Goal: Task Accomplishment & Management: Complete application form

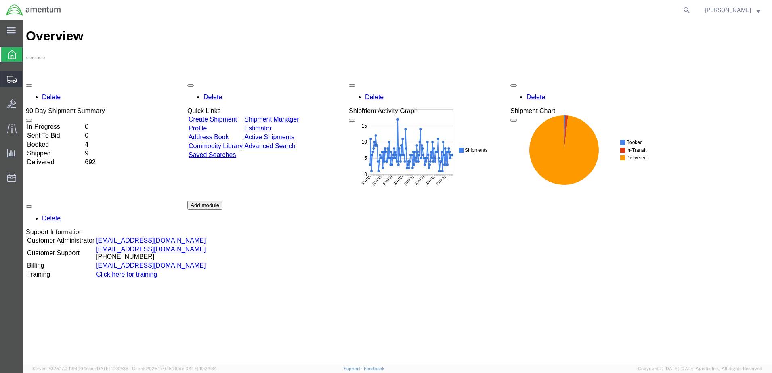
click at [0, 0] on span "Create Shipment" at bounding box center [0, 0] width 0 height 0
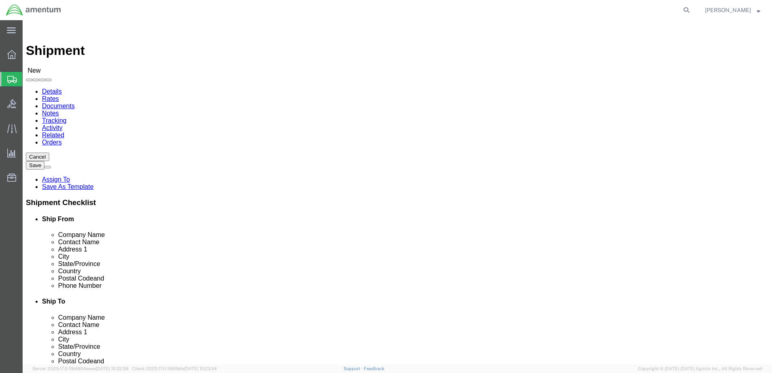
select select
select select "MYPROFILE"
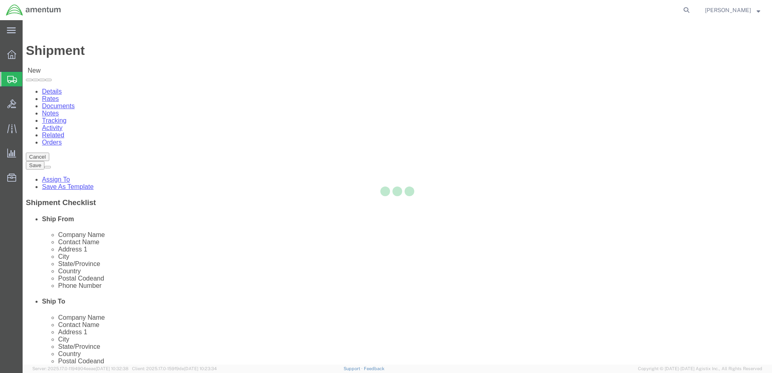
select select "CA"
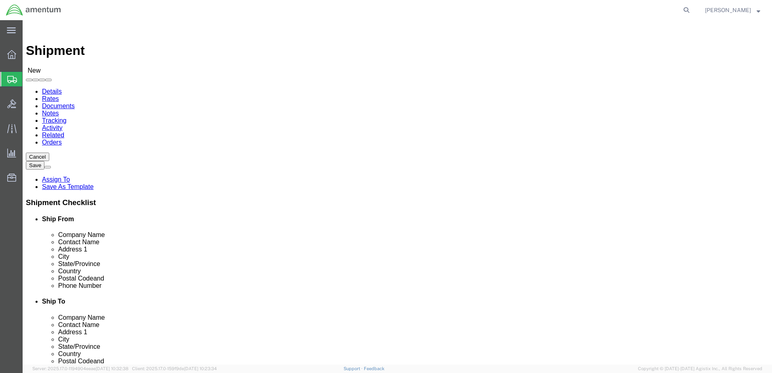
click input "text"
type input "epr"
select select "49933"
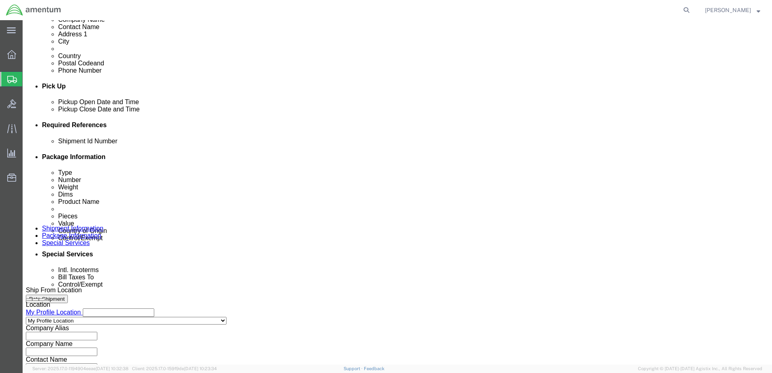
scroll to position [323, 0]
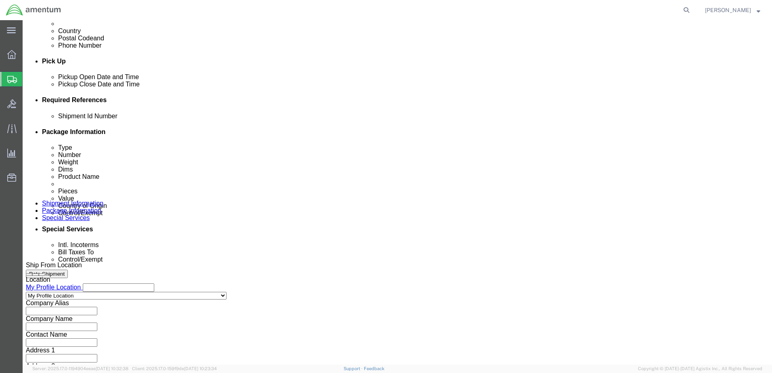
click button "Add reference"
click input "text"
type input "08202025"
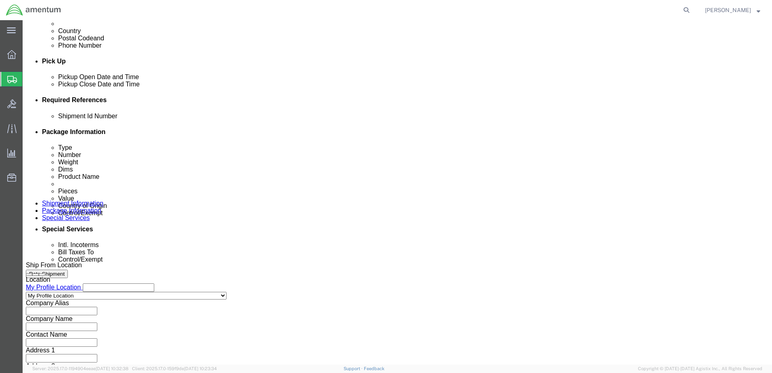
click select "Select Account Type Activity ID Airline Appointment Number ASN Batch Request # …"
select select "DEPT"
click select "Select Account Type Activity ID Airline Appointment Number ASN Batch Request # …"
click input "text"
type input "CBP"
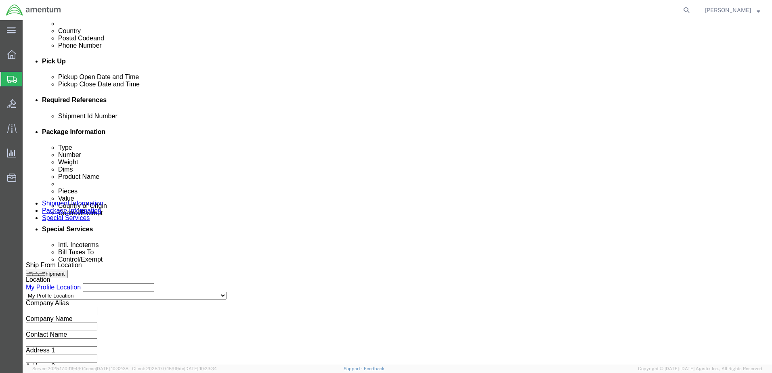
click select "Select Account Type Activity ID Airline Appointment Number ASN Batch Request # …"
select select "PROJNUM"
click select "Select Account Type Activity ID Airline Appointment Number ASN Batch Request # …"
paste input "AME-2025-IP01-FO013-2219-NAMC-Z000"
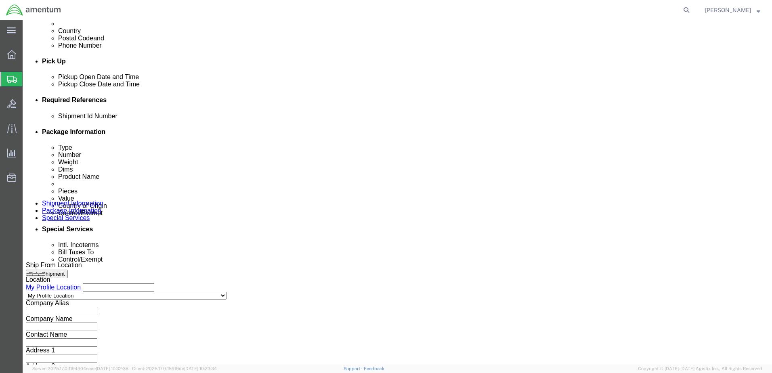
type input "AME-2025-IP01-FO013-2219-NAMC-Z000"
click select "Select Account Type Activity ID Airline Appointment Number ASN Batch Request # …"
select select "CUSTREF"
click select "Select Account Type Activity ID Airline Appointment Number ASN Batch Request # …"
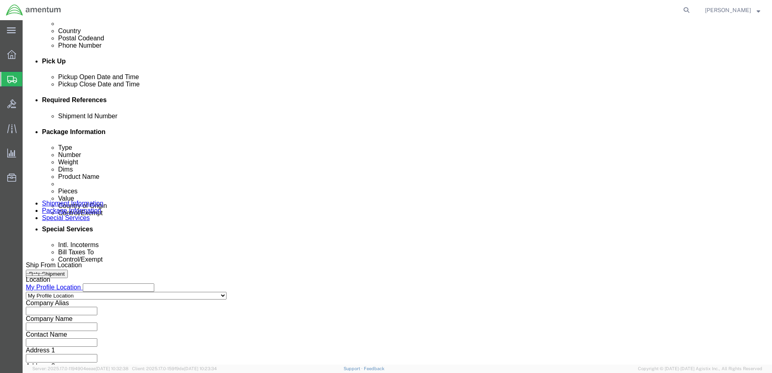
click div "Select Account Type Activity ID Airline Appointment Number ASN Batch Request # …"
click input "text"
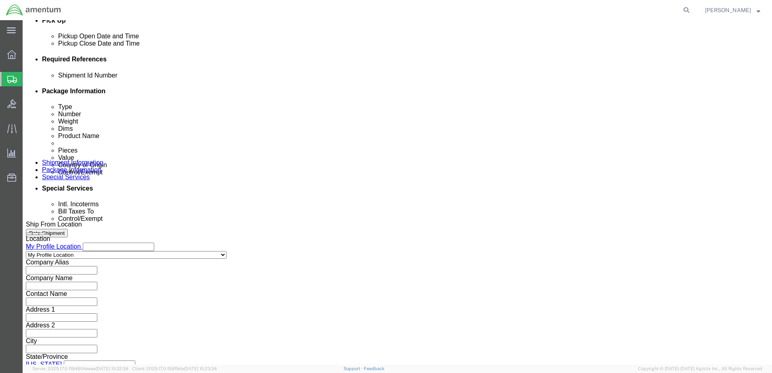
scroll to position [364, 0]
type input "Tool Loan Prop Puller"
click button "Continue"
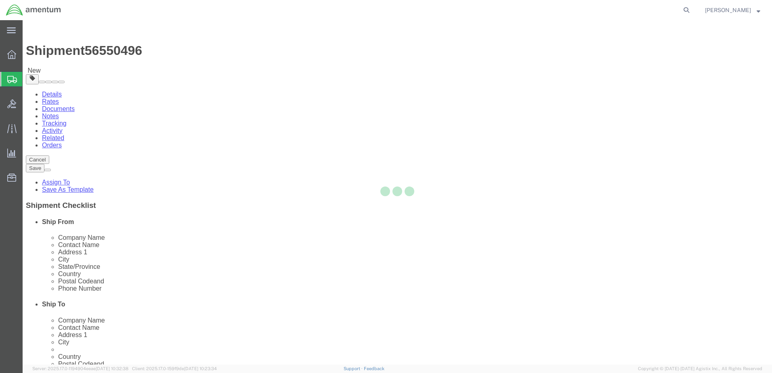
select select "CBOX"
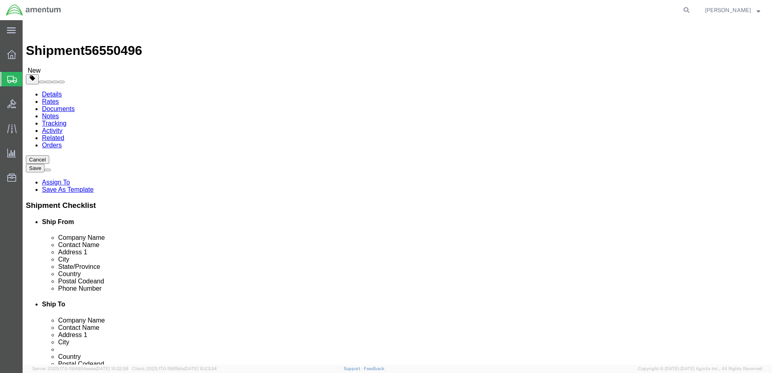
click input "text"
type input "14"
type input "13"
type input "11"
type input "6.0"
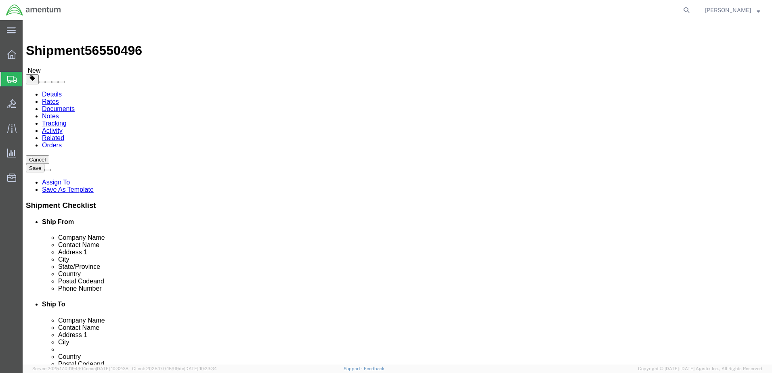
click span
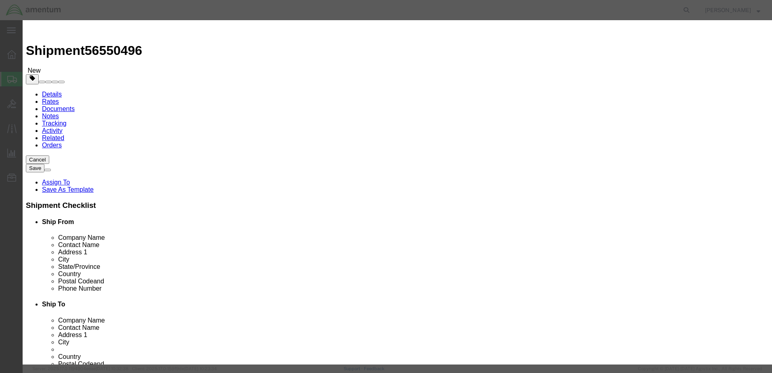
click input "text"
click input "Prop Puller"
type input "Prop Puller TK1573-918"
drag, startPoint x: 229, startPoint y: 78, endPoint x: 216, endPoint y: 75, distance: 13.6
click div "Pieces 0 Select Bag Barrels 100Board Feet Bottle Box Blister Pack Carats Can Ca…"
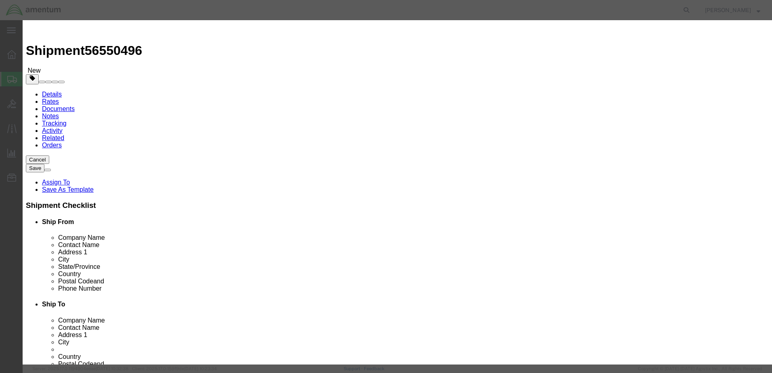
type input "1"
click div "Commodity library Product Name Prop Puller TK1573-918 Pieces 1 Select Bag Barre…"
click input "text"
type input "20.00"
click select "Select [GEOGRAPHIC_DATA] [GEOGRAPHIC_DATA] [GEOGRAPHIC_DATA] [GEOGRAPHIC_DATA] …"
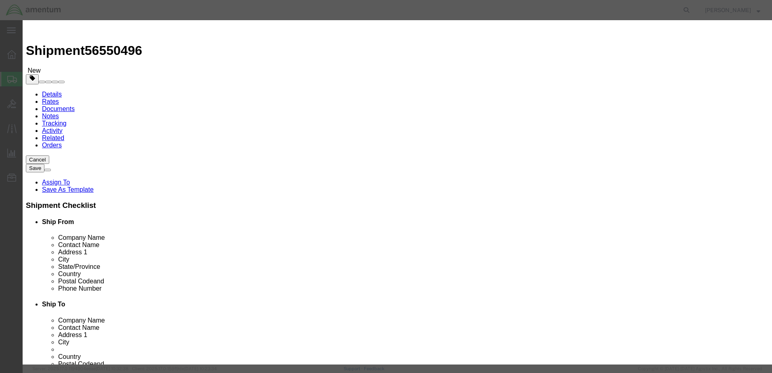
select select "US"
click select "Select [GEOGRAPHIC_DATA] [GEOGRAPHIC_DATA] [GEOGRAPHIC_DATA] [GEOGRAPHIC_DATA] …"
click select "Select ATF BIS DEA EPA FDA FTR ITAR OFAC Other (OPA)"
select select "FTR"
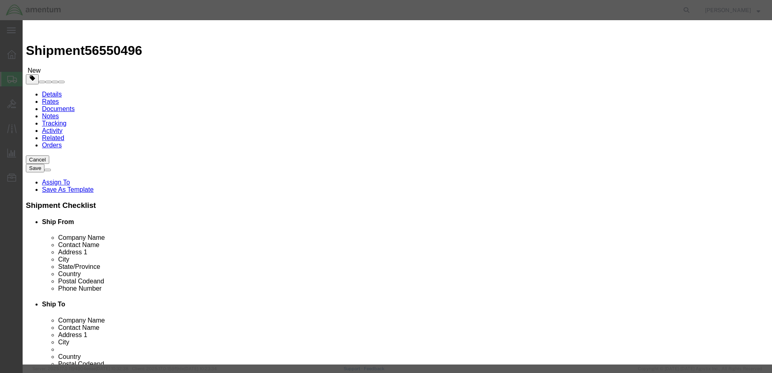
click select "Select ATF BIS DEA EPA FDA FTR ITAR OFAC Other (OPA)"
click select "Select 30.2(d)(2) 30.36 30.37(a) 30.37(f) 30.37(g) 30.37(h) 30.37(i) 30.37(j) 3…"
select select "30.37(a)"
click select "Select 30.2(d)(2) 30.36 30.37(a) 30.37(f) 30.37(g) 30.37(h) 30.37(i) 30.37(j) 3…"
click input "text"
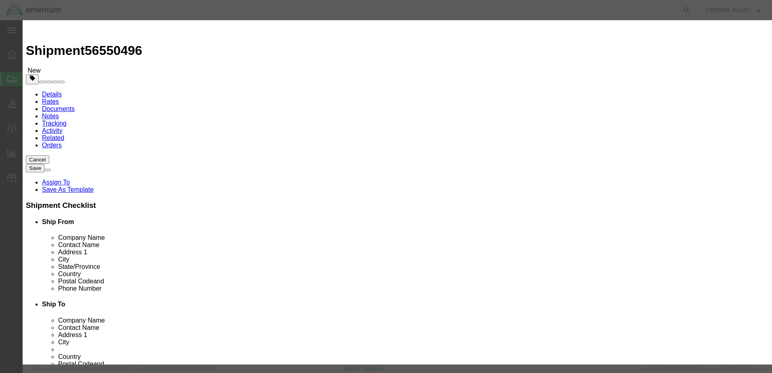
type input "00000"
click button "Save & Close"
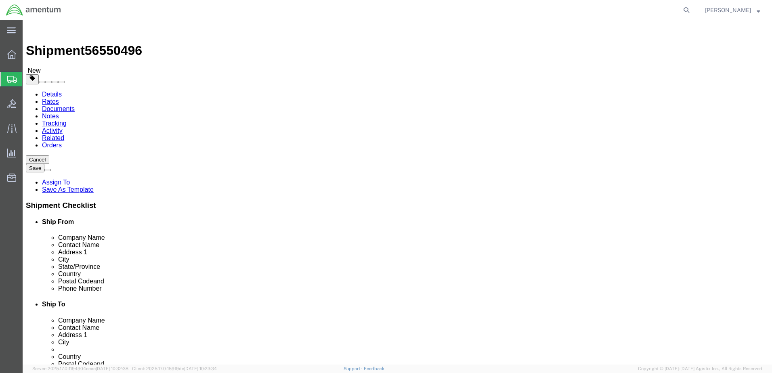
click button "Continue"
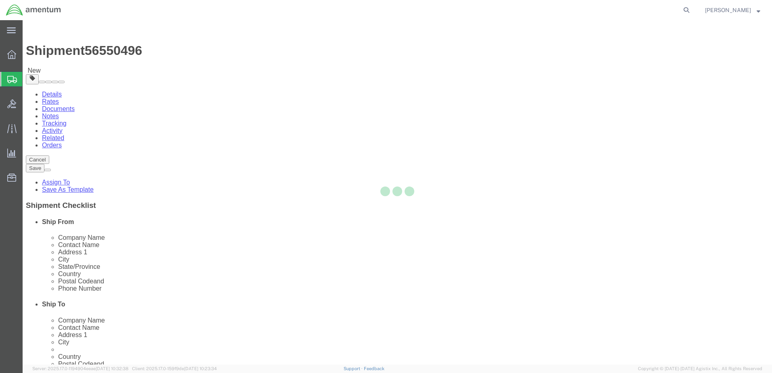
select select
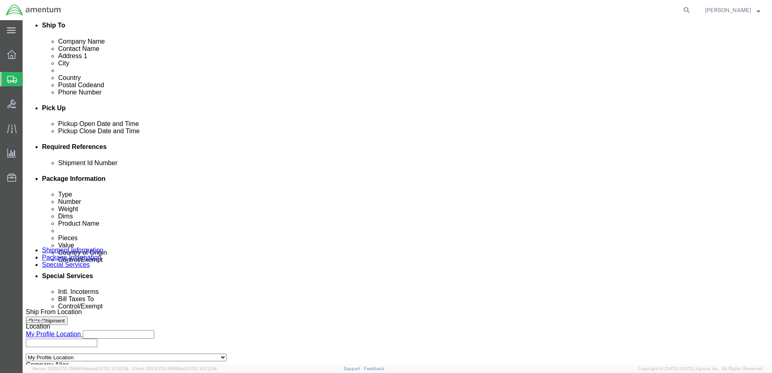
scroll to position [296, 0]
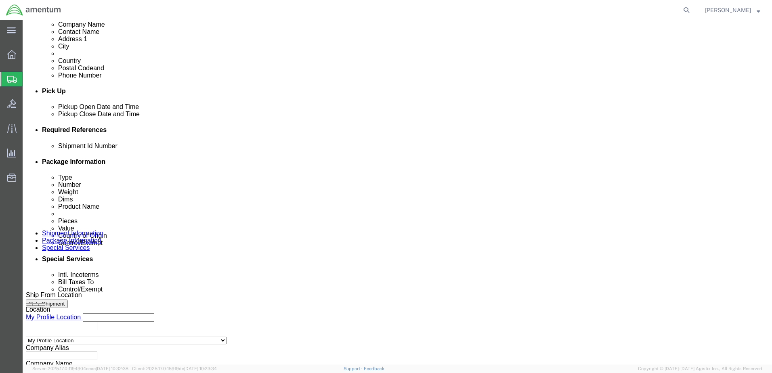
click select "Select Carriage Insurance Paid Carriage Paid To Cost and Freight Cost Insurance…"
select select "DDP"
click select "Select Carriage Insurance Paid Carriage Paid To Cost and Freight Cost Insurance…"
select select "SHIP"
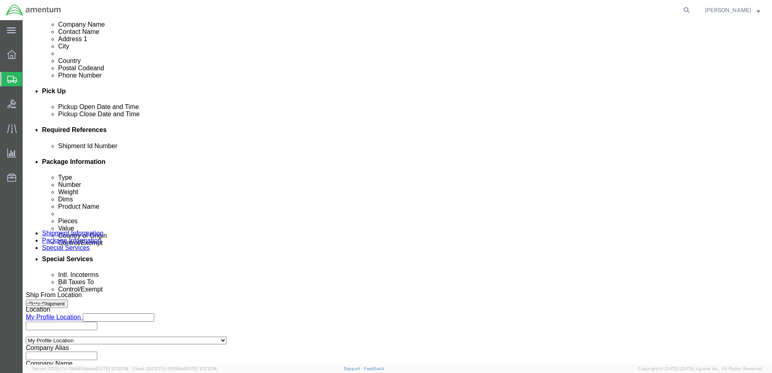
click select "Select Recipient Account Sender/Shipper Third Party Account"
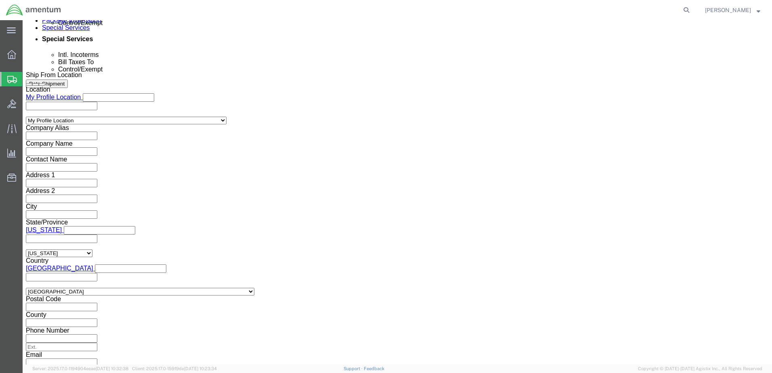
scroll to position [538, 0]
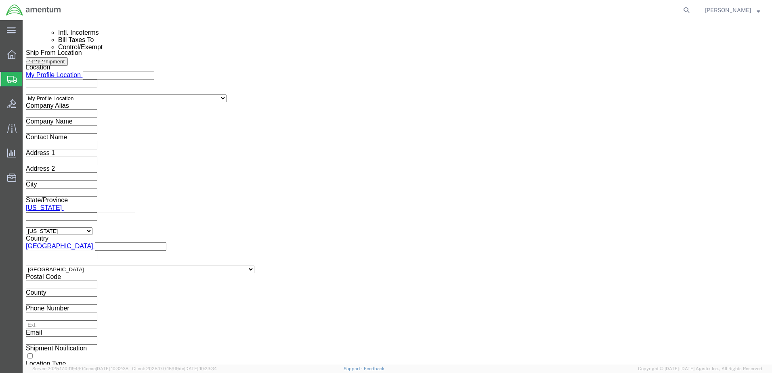
click select "Select ATF BIS DEA EPA FDA FTR ITAR OFAC Other (OPA)"
select select "FTR"
click select "Select ATF BIS DEA EPA FDA FTR ITAR OFAC Other (OPA)"
click select "Select AES-Direct EEI Carrier File EEI EEI Exempt"
select select "EXEM"
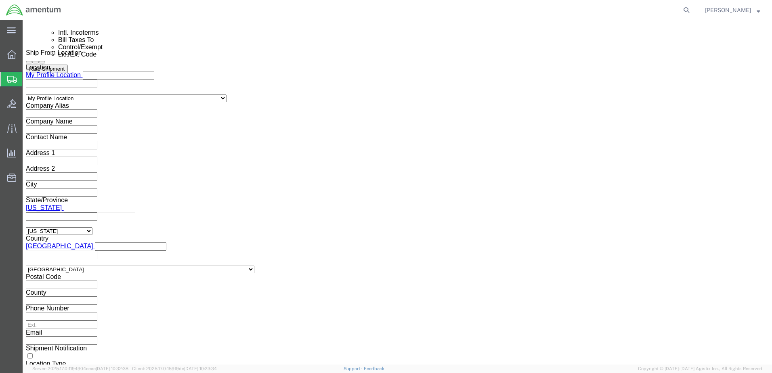
click select "Select AES-Direct EEI Carrier File EEI EEI Exempt"
click select "Select CH CI CR DD FI FS GP GS HH HV IP IR IS MS OI OS TE TL TR UG ZD"
click select "Select 30.2(d)(2) 30.36 30.37(a) 30.37(f) 30.37(g) 30.37(h) 30.37(i) 30.37(j) 3…"
select select "30.37(a)"
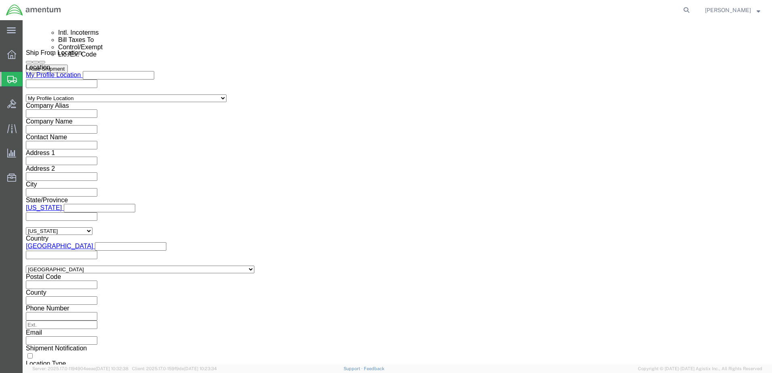
click select "Select 30.2(d)(2) 30.36 30.37(a) 30.37(f) 30.37(g) 30.37(h) 30.37(i) 30.37(j) 3…"
click label "Lic./Ex. Code"
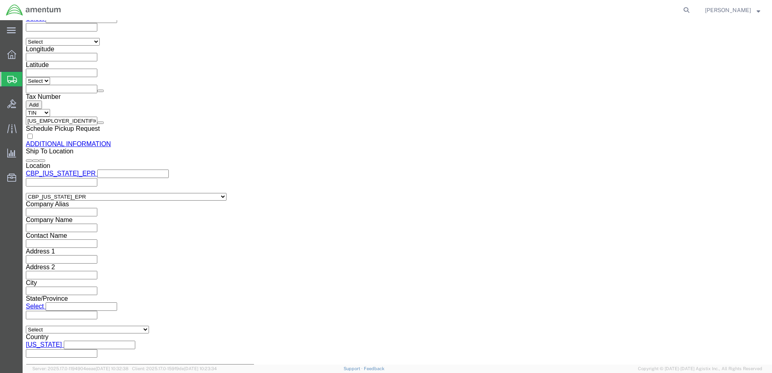
scroll to position [948, 0]
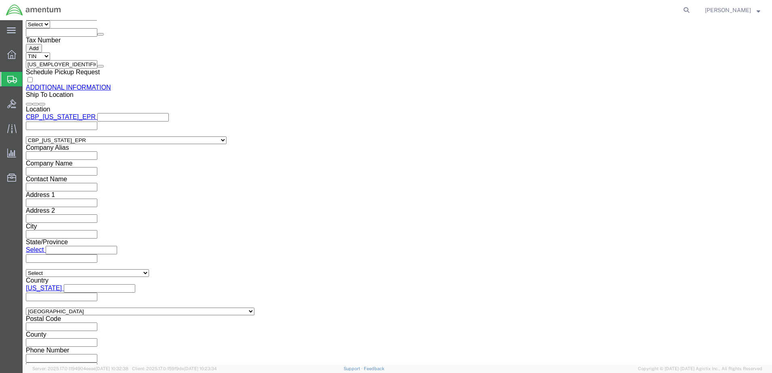
click button "Rate Shipment"
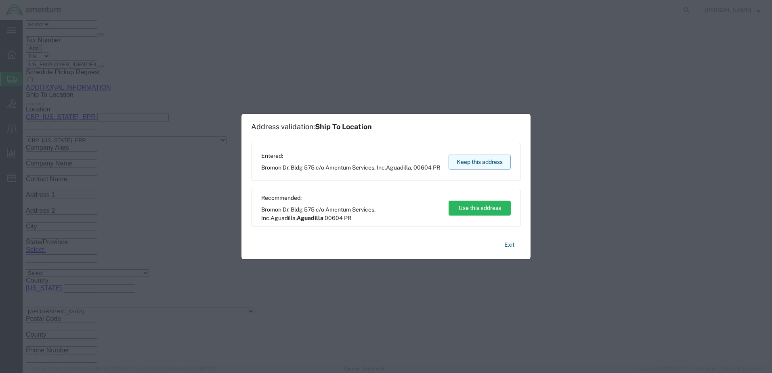
click at [476, 162] on button "Keep this address" at bounding box center [480, 162] width 62 height 15
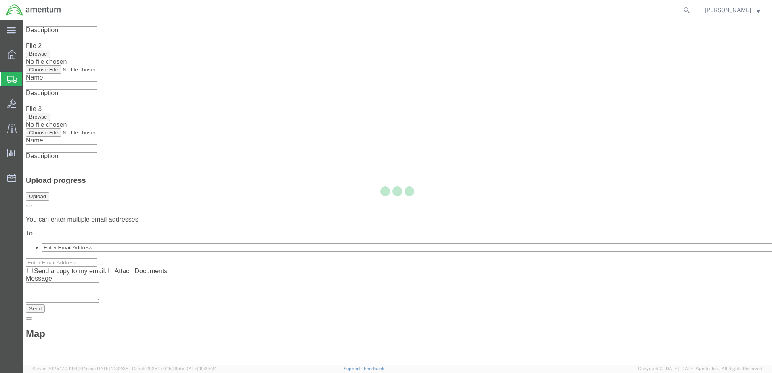
scroll to position [0, 0]
